Goal: Navigation & Orientation: Find specific page/section

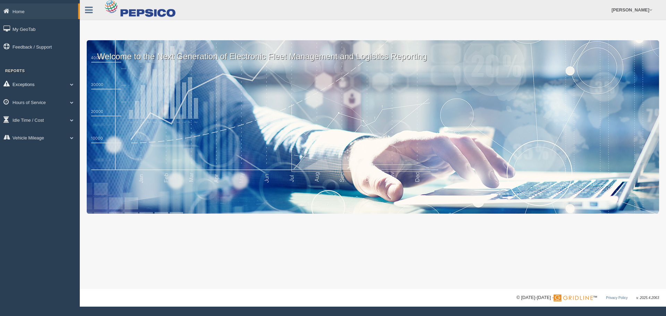
click at [74, 86] on span at bounding box center [71, 84] width 9 height 3
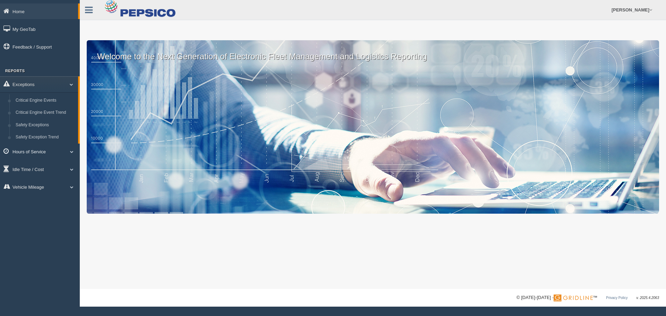
click at [70, 153] on span at bounding box center [71, 151] width 9 height 3
click at [73, 169] on span at bounding box center [71, 169] width 9 height 3
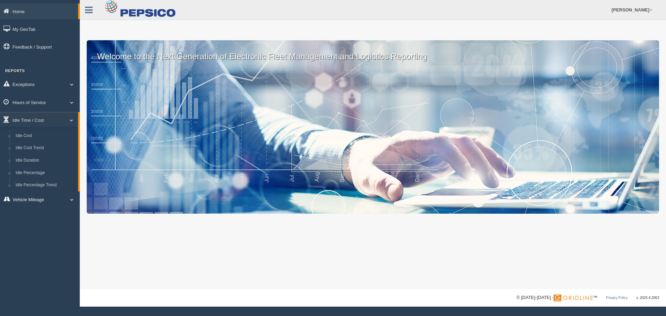
click at [73, 197] on link "Vehicle Mileage" at bounding box center [40, 199] width 80 height 16
click at [32, 29] on link "My GeoTab" at bounding box center [40, 29] width 80 height 16
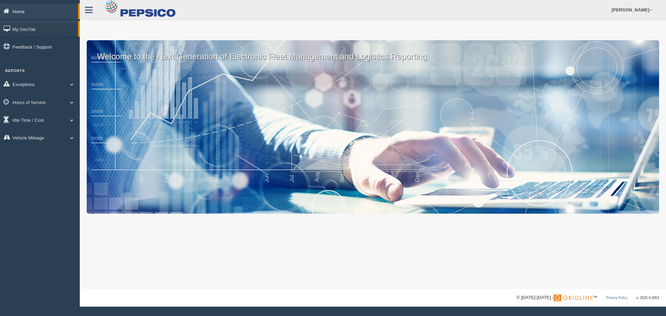
click at [24, 8] on link "Home" at bounding box center [39, 11] width 78 height 16
